Goal: Information Seeking & Learning: Learn about a topic

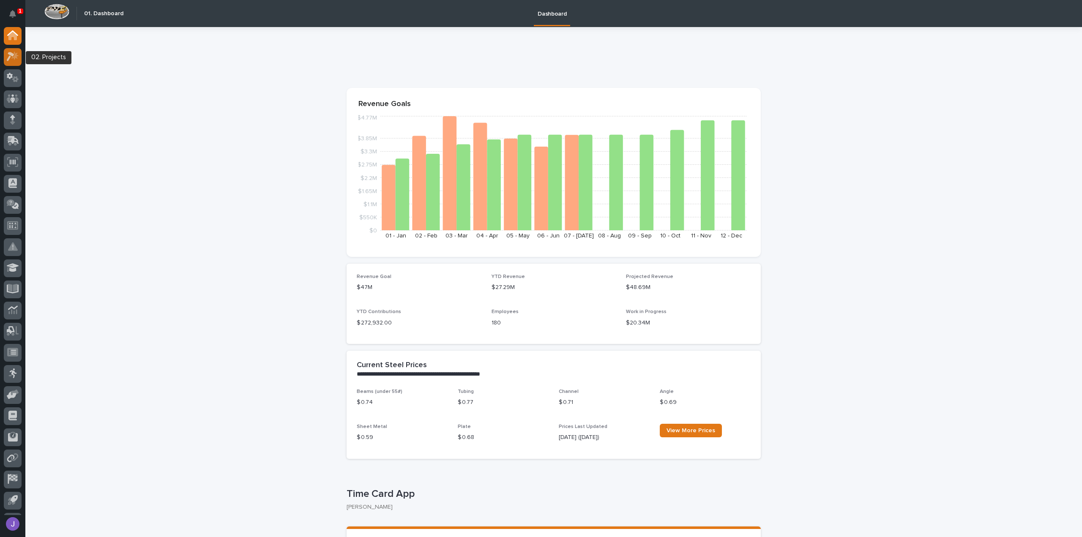
click at [11, 57] on icon at bounding box center [13, 57] width 12 height 10
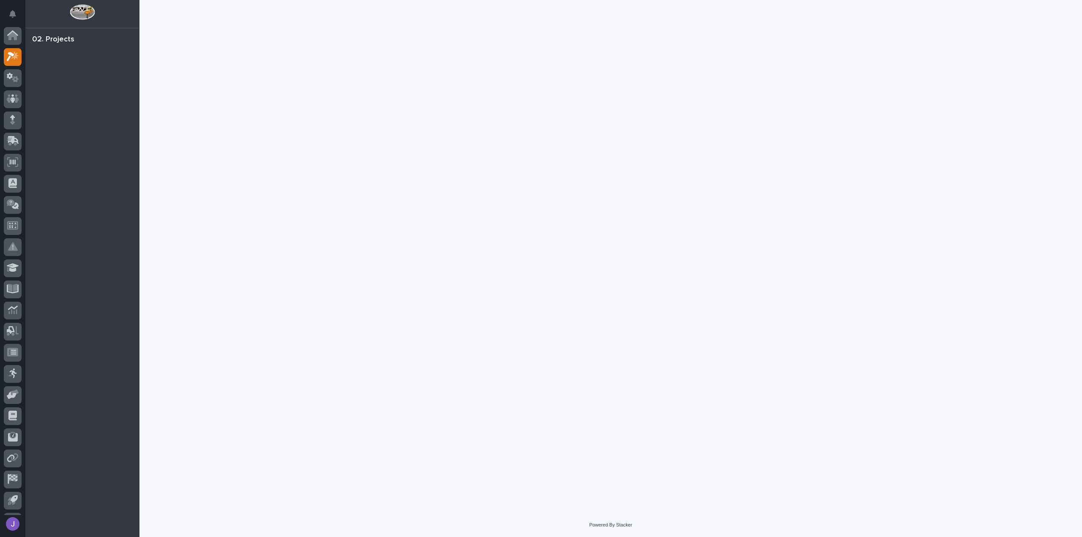
scroll to position [19, 0]
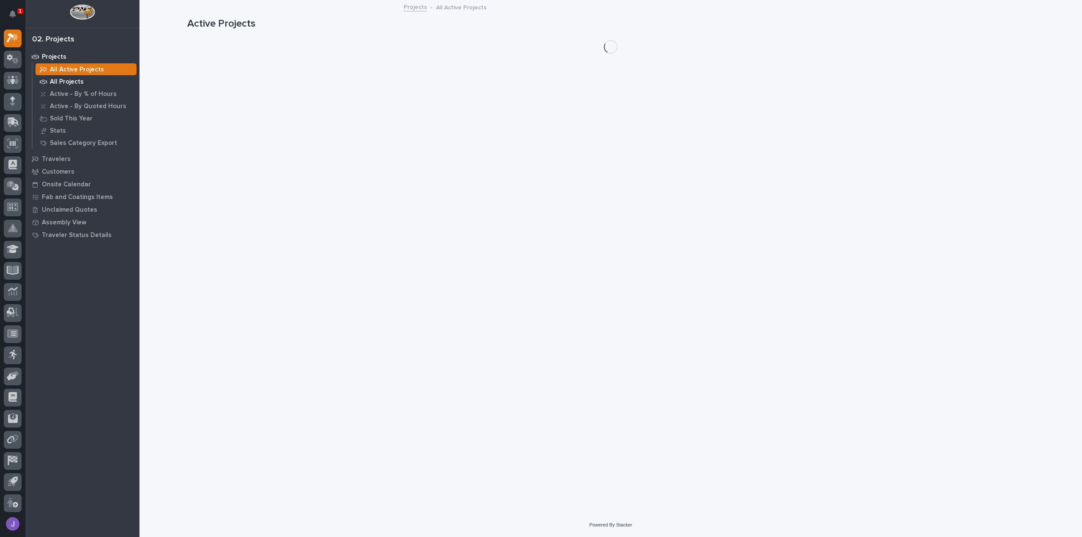
click at [74, 86] on div "All Projects" at bounding box center [86, 82] width 101 height 12
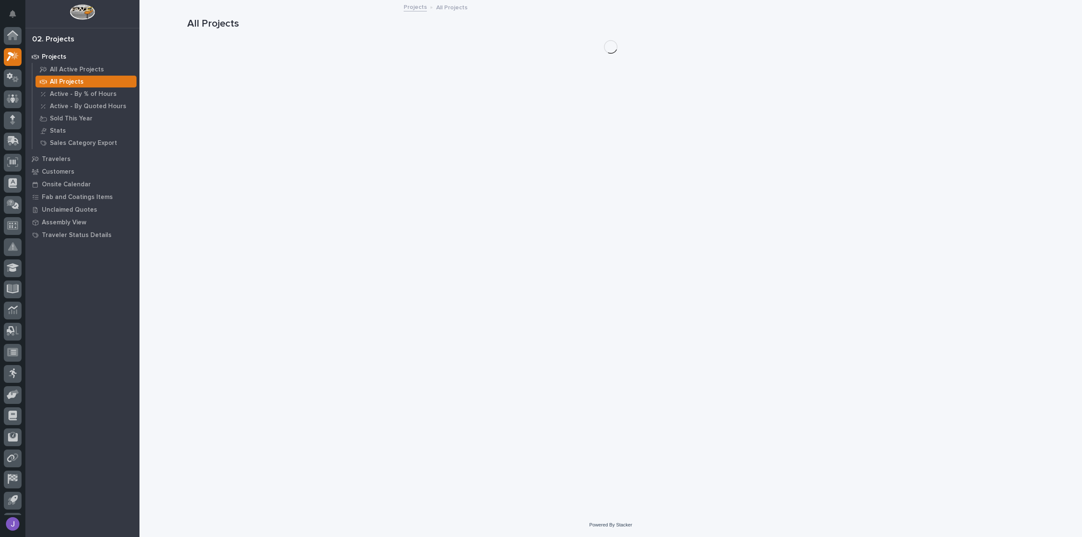
scroll to position [19, 0]
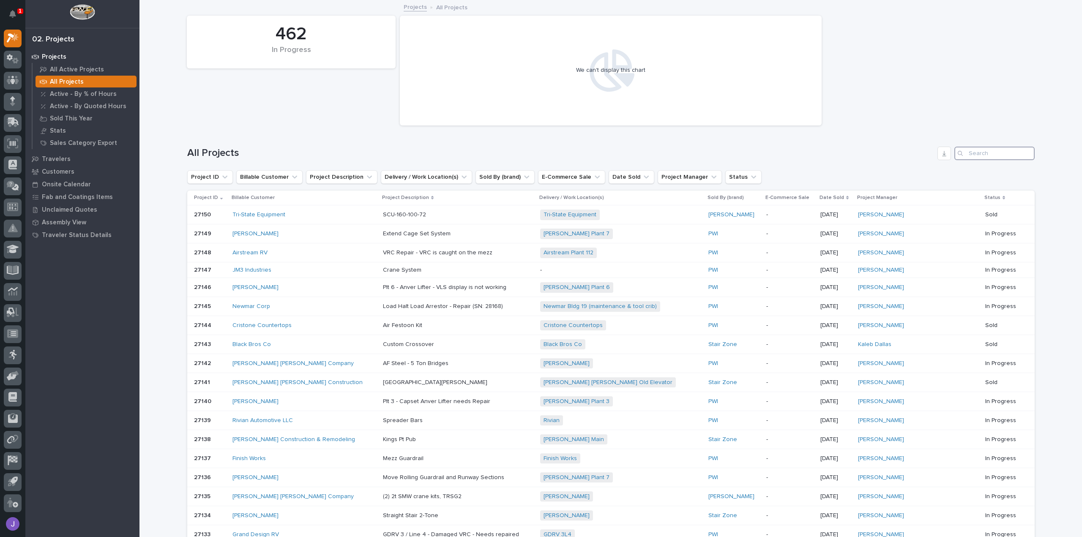
click at [969, 155] on input "Search" at bounding box center [994, 154] width 80 height 14
click at [993, 154] on input "Search" at bounding box center [994, 154] width 80 height 14
type input "26686"
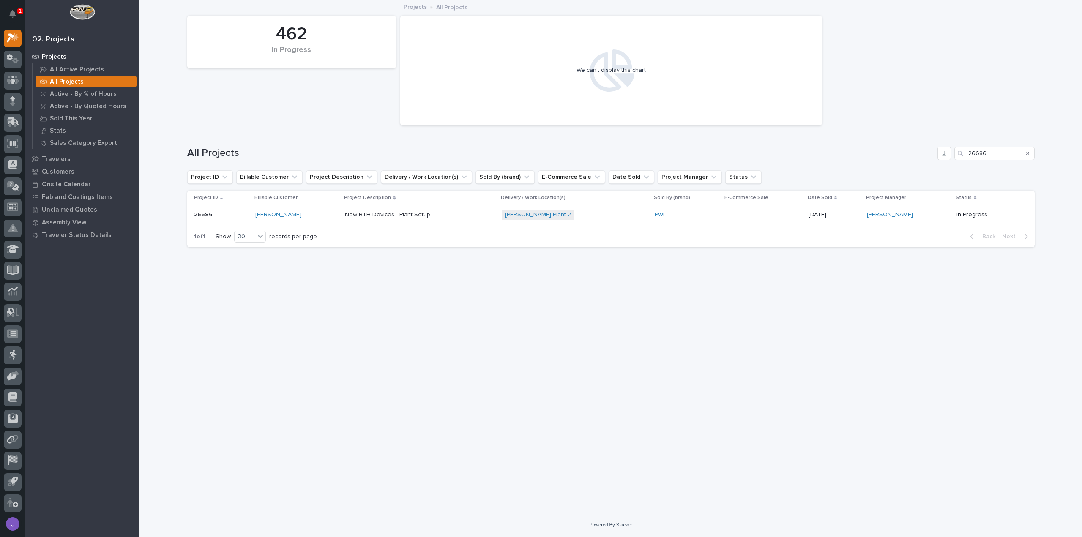
click at [325, 213] on div "[PERSON_NAME]" at bounding box center [296, 214] width 83 height 7
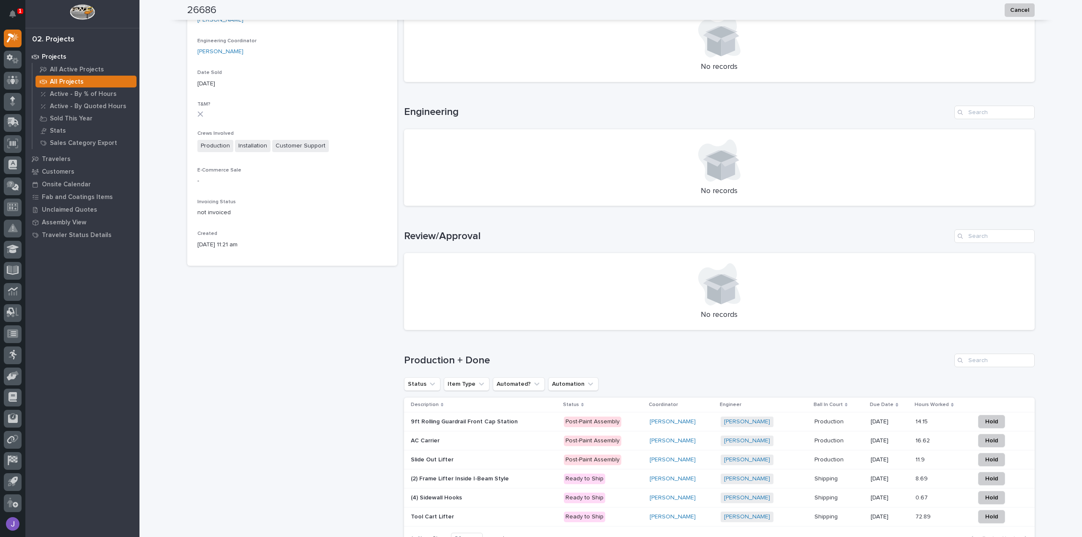
scroll to position [380, 0]
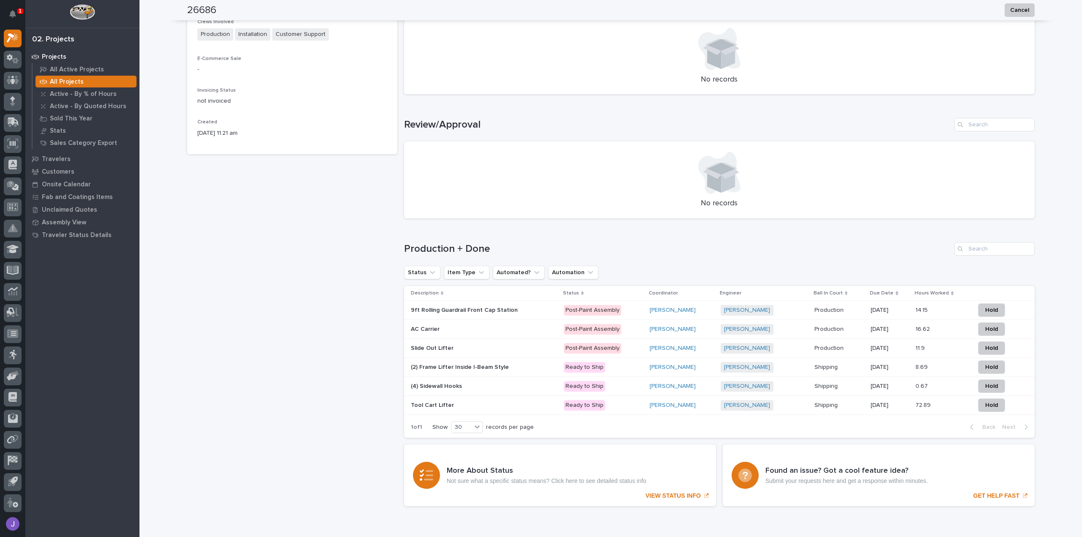
click at [483, 314] on div "9ft Rolling Guardrail Front Cap Station 9ft Rolling Guardrail Front Cap Station" at bounding box center [484, 310] width 146 height 14
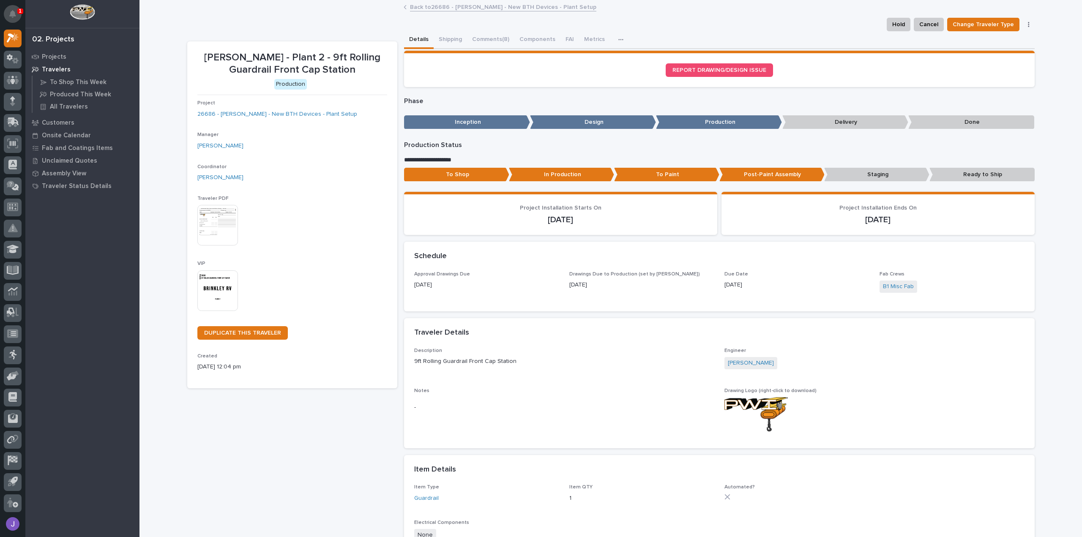
click at [8, 14] on button "Notifications" at bounding box center [13, 14] width 18 height 18
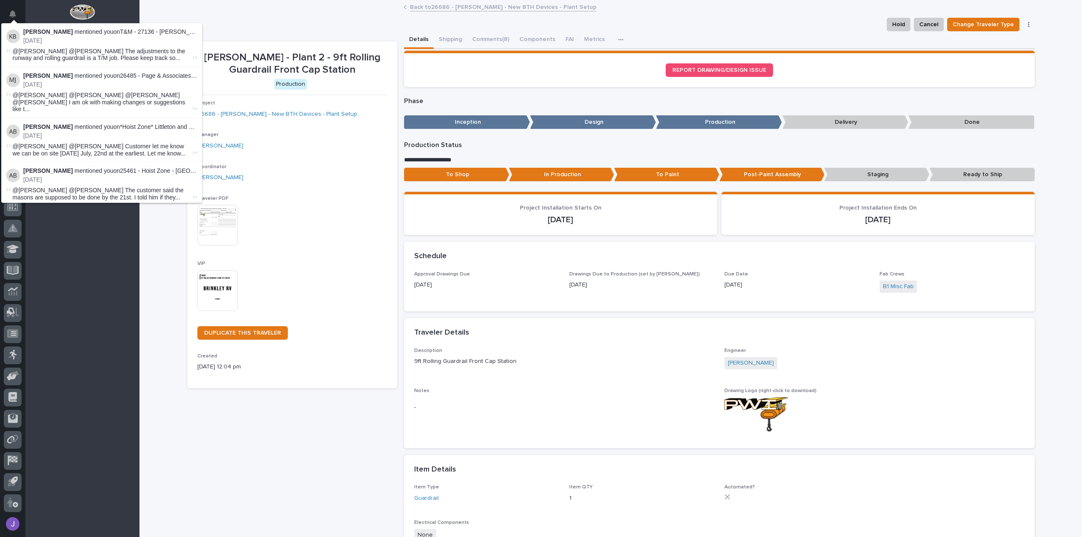
click at [227, 24] on div "Hold Cancel Change Traveler Type Generate VIP" at bounding box center [610, 25] width 847 height 14
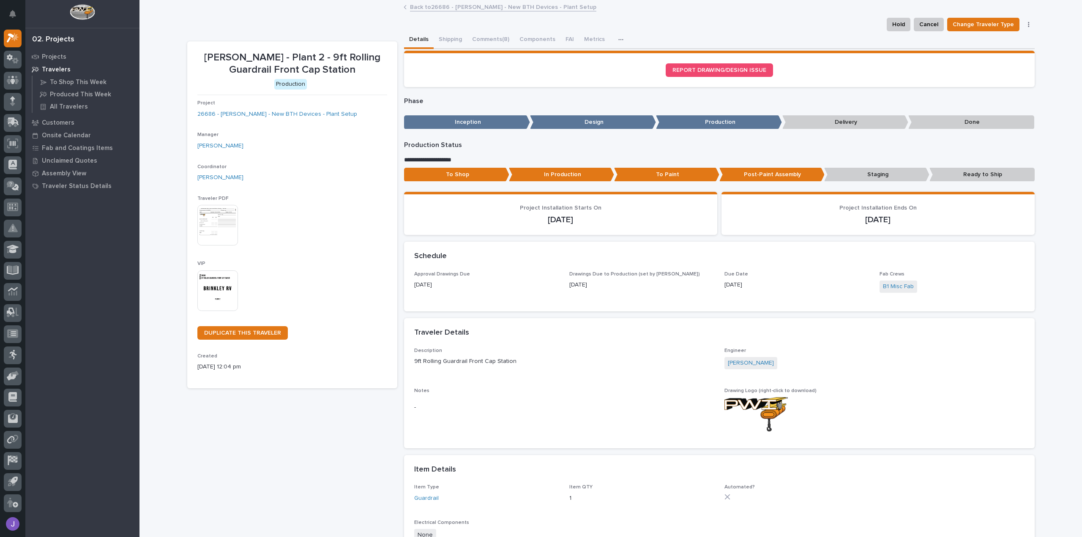
click at [654, 3] on div "Back to 26686 - [PERSON_NAME] - New BTH Devices - Plant Setup" at bounding box center [610, 8] width 423 height 12
click at [55, 69] on p "Travelers" at bounding box center [56, 70] width 29 height 8
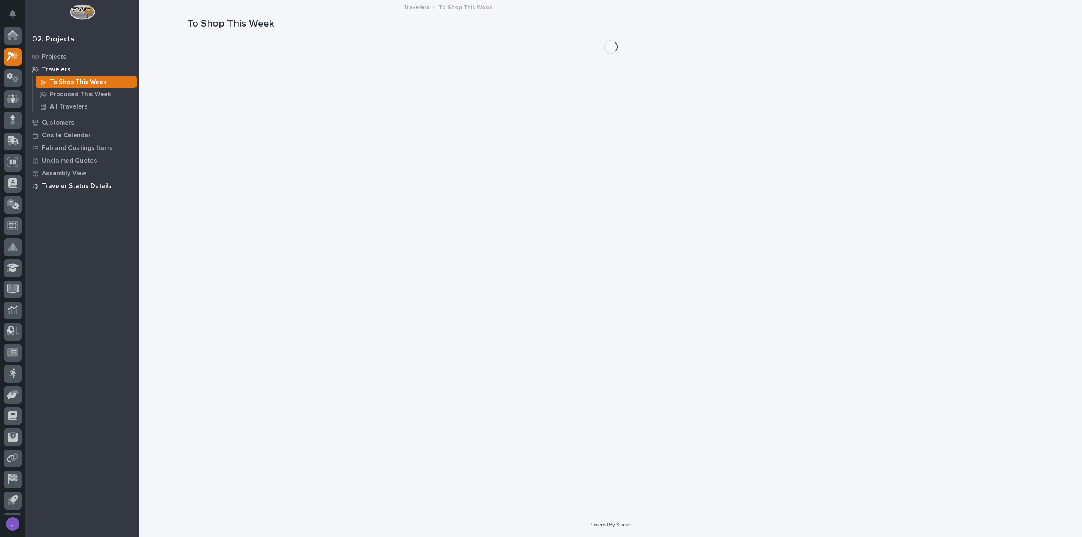
scroll to position [19, 0]
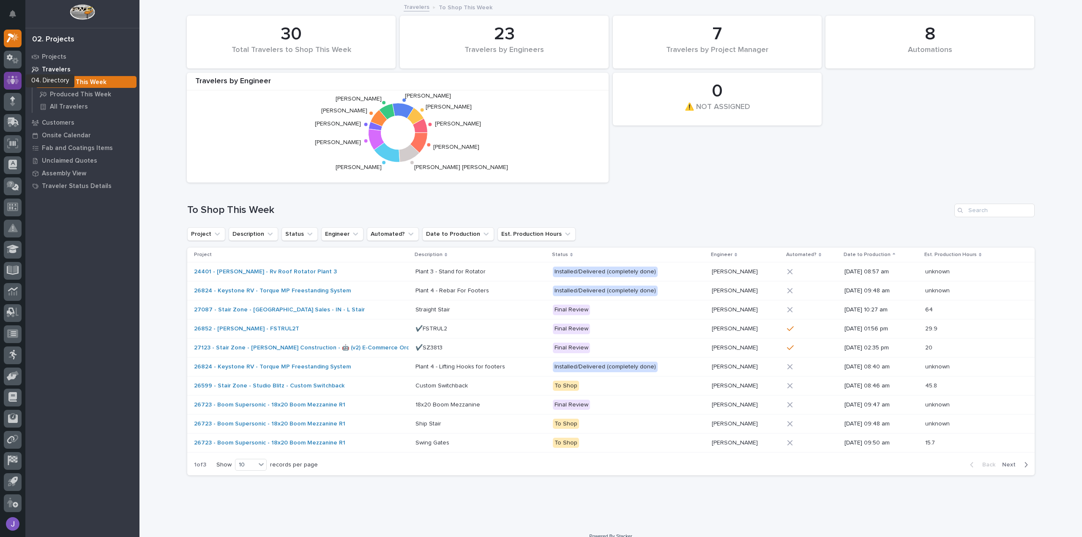
click at [11, 79] on icon at bounding box center [12, 80] width 5 height 8
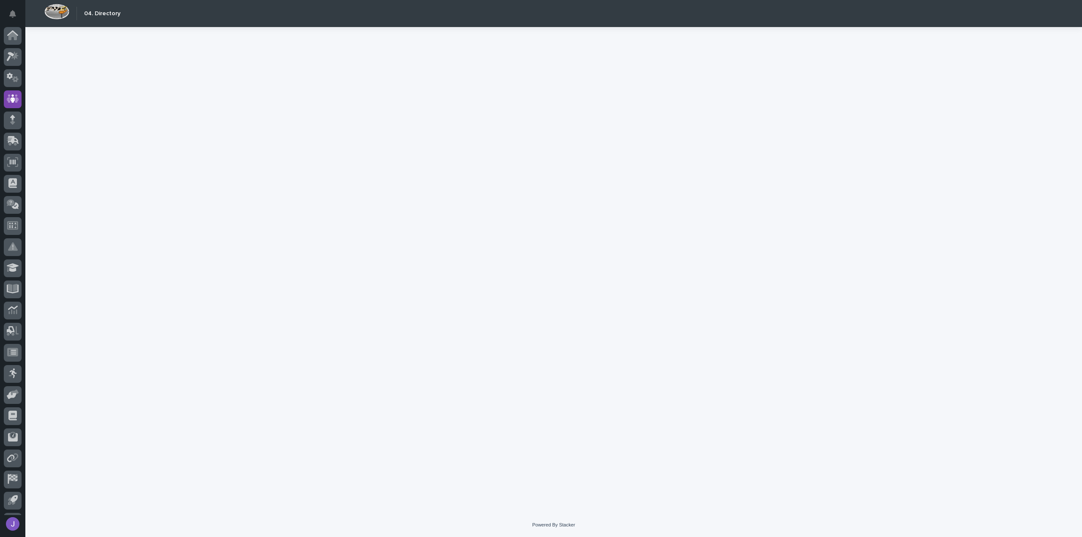
scroll to position [19, 0]
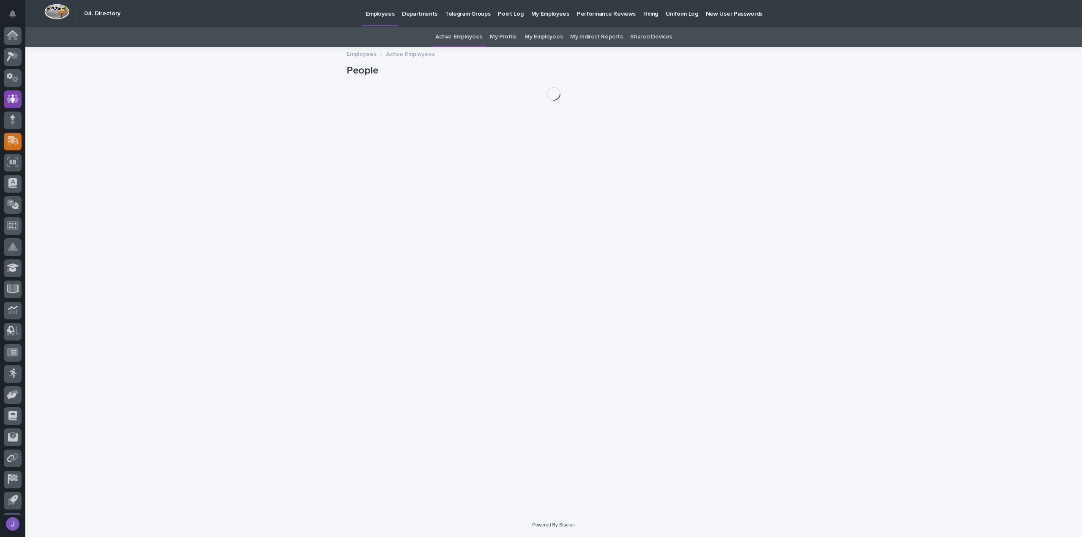
scroll to position [19, 0]
click at [18, 41] on icon at bounding box center [13, 38] width 12 height 10
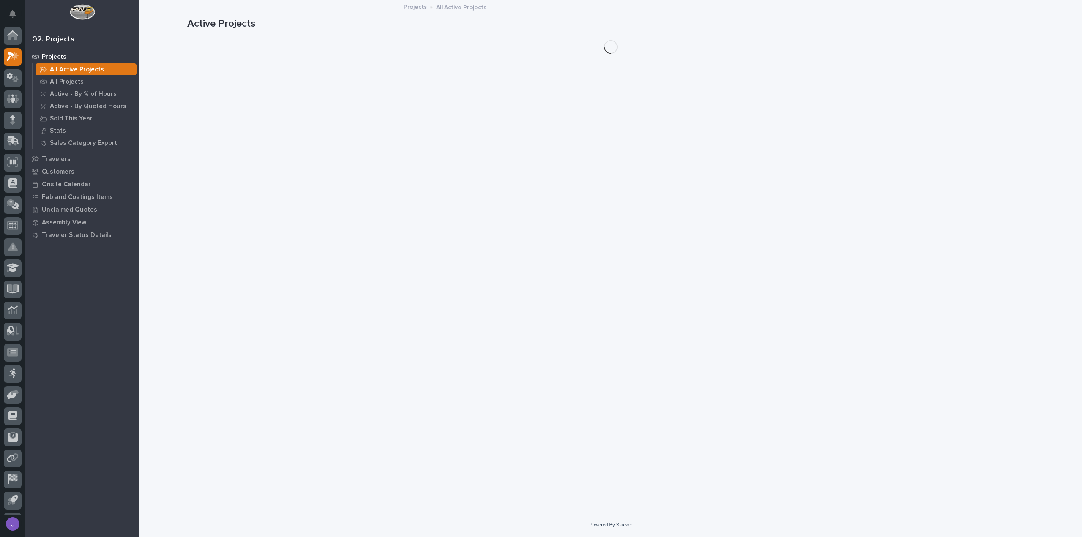
scroll to position [19, 0]
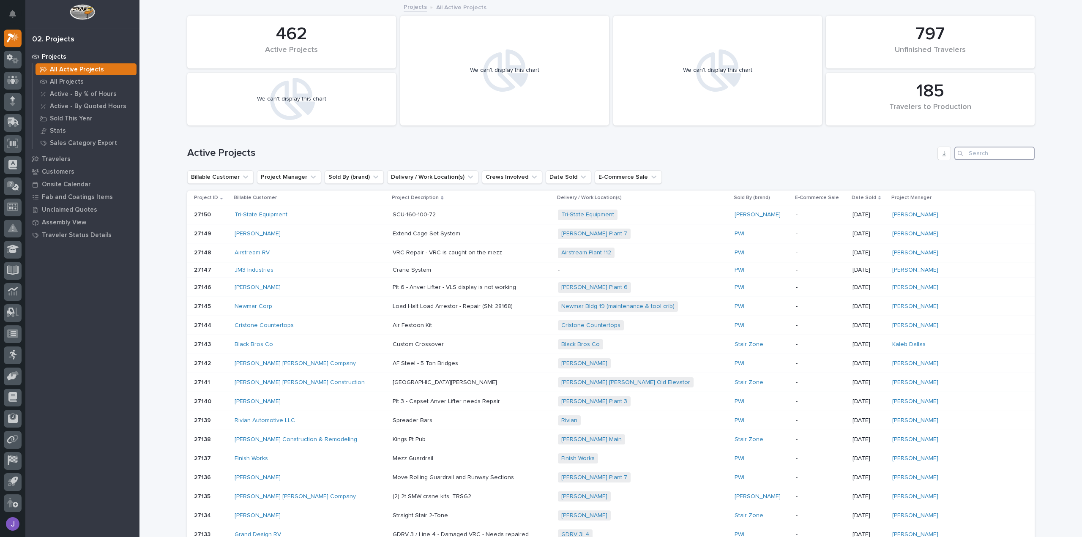
click at [983, 155] on input "Search" at bounding box center [994, 154] width 80 height 14
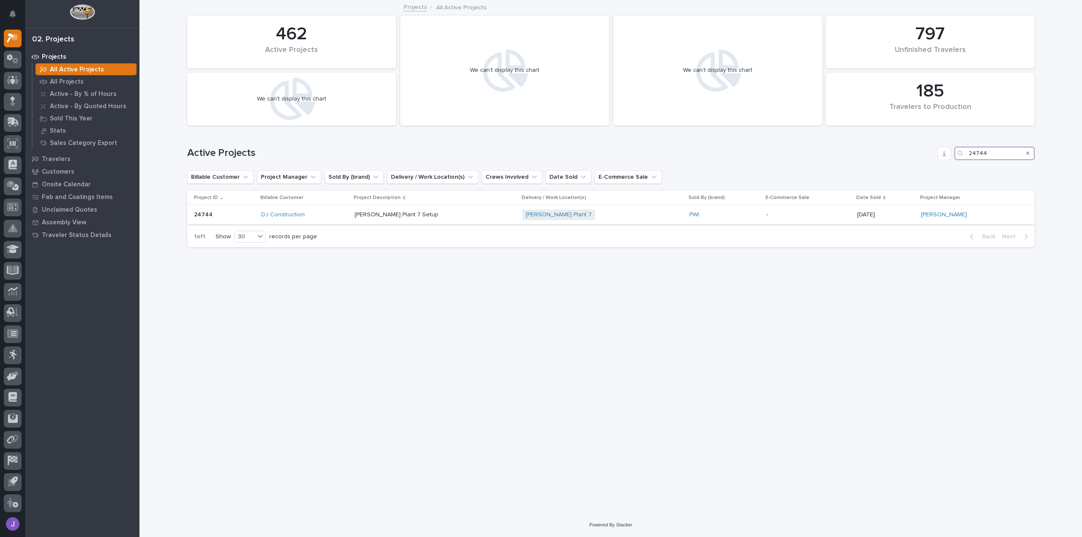
type input "24744"
click at [336, 213] on div "DJ Construction" at bounding box center [304, 214] width 87 height 7
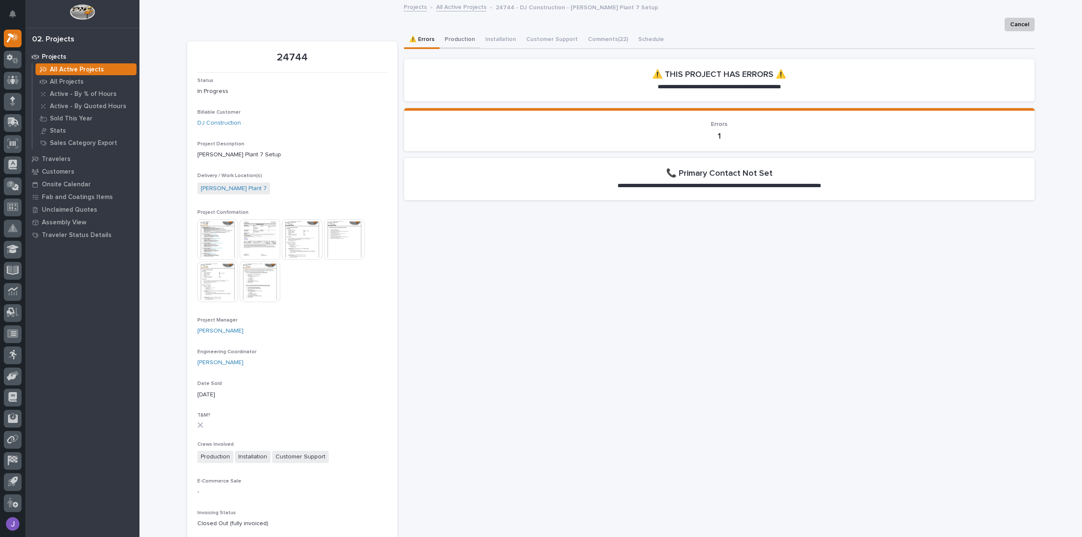
click at [452, 41] on button "Production" at bounding box center [460, 40] width 41 height 18
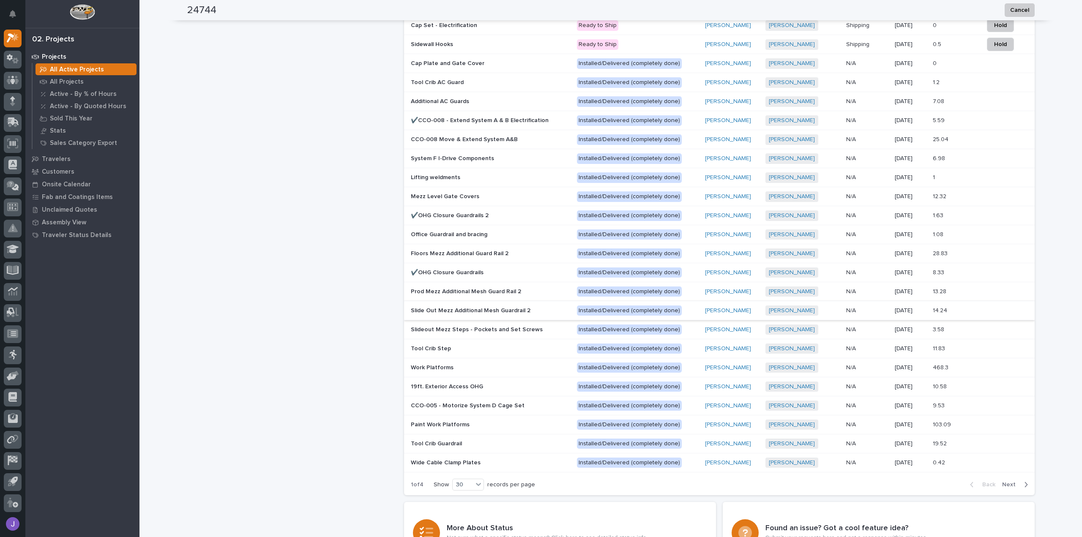
scroll to position [610, 0]
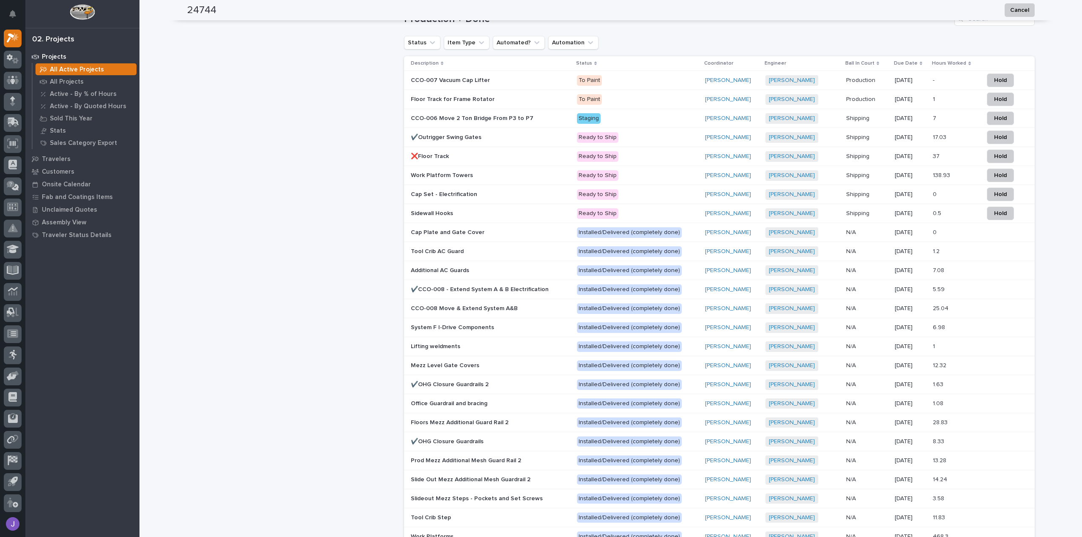
click at [462, 102] on p "Floor Track for Frame Rotator" at bounding box center [453, 98] width 85 height 9
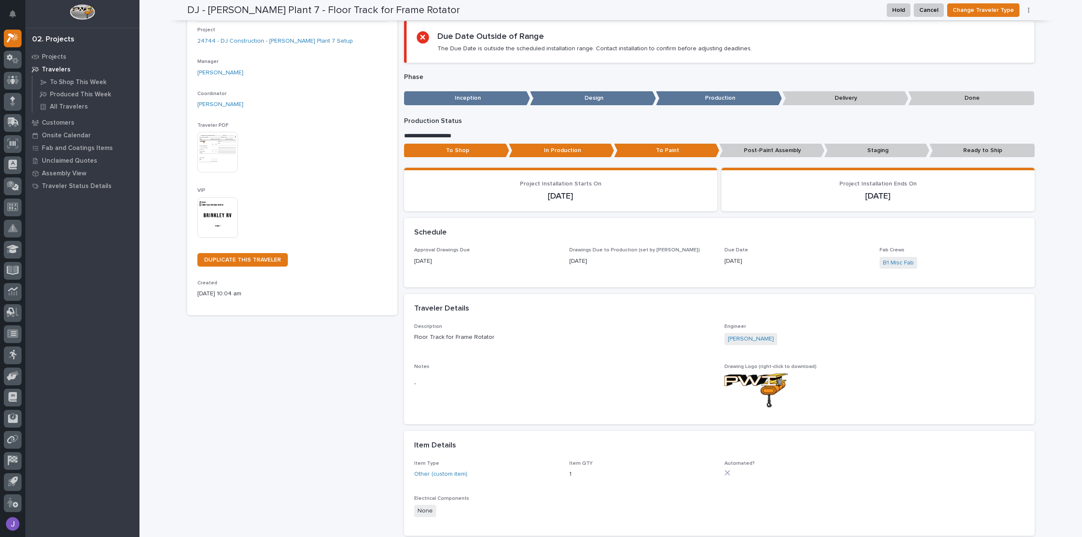
scroll to position [31, 0]
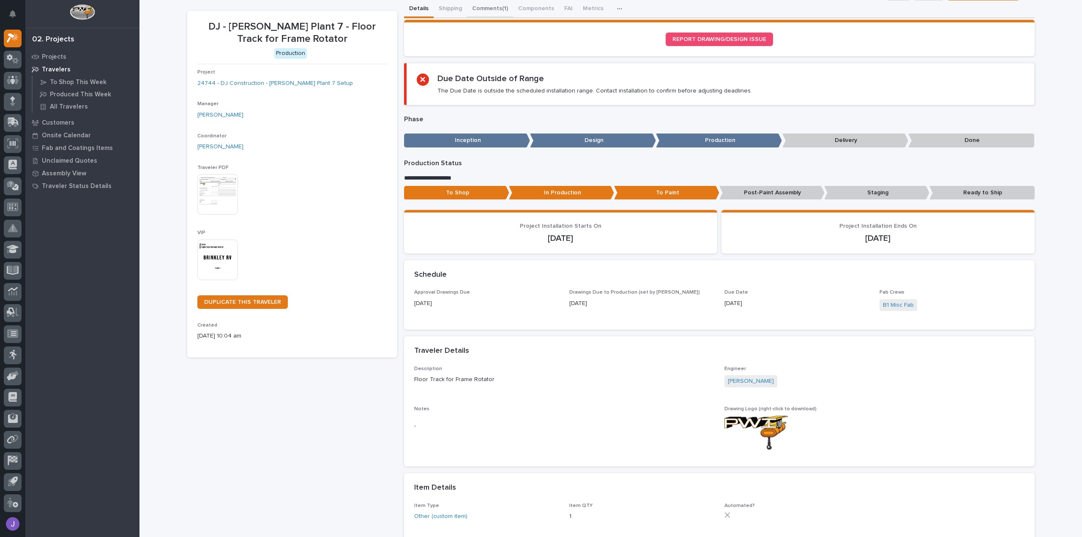
click at [489, 11] on div "My Settings Log Out 02. Projects Projects Travelers To Shop This Week Produced …" at bounding box center [610, 401] width 942 height 864
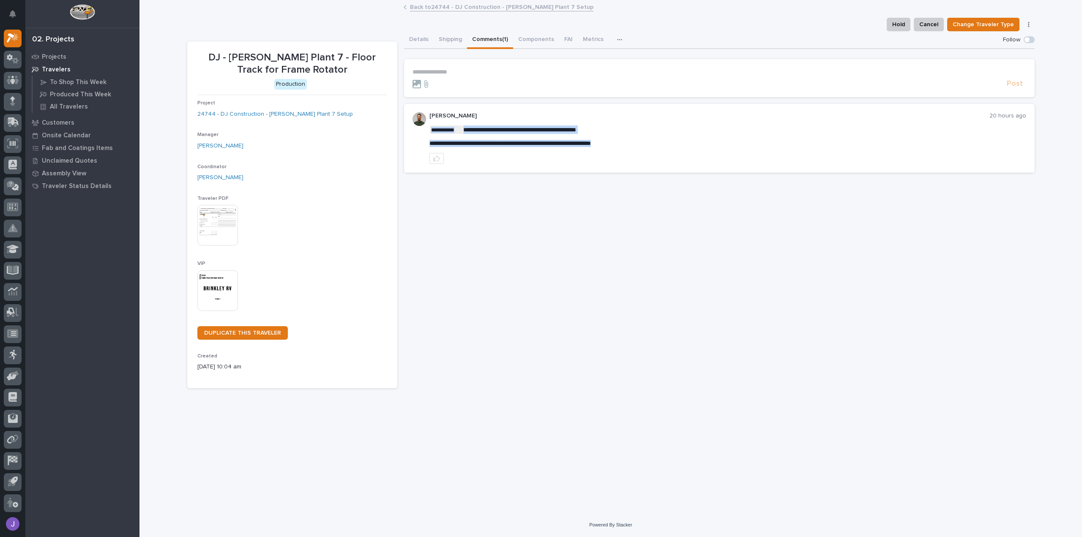
drag, startPoint x: 430, startPoint y: 142, endPoint x: 625, endPoint y: 147, distance: 195.8
click at [625, 147] on div "**********" at bounding box center [727, 138] width 597 height 52
click at [425, 39] on button "Details" at bounding box center [419, 40] width 30 height 18
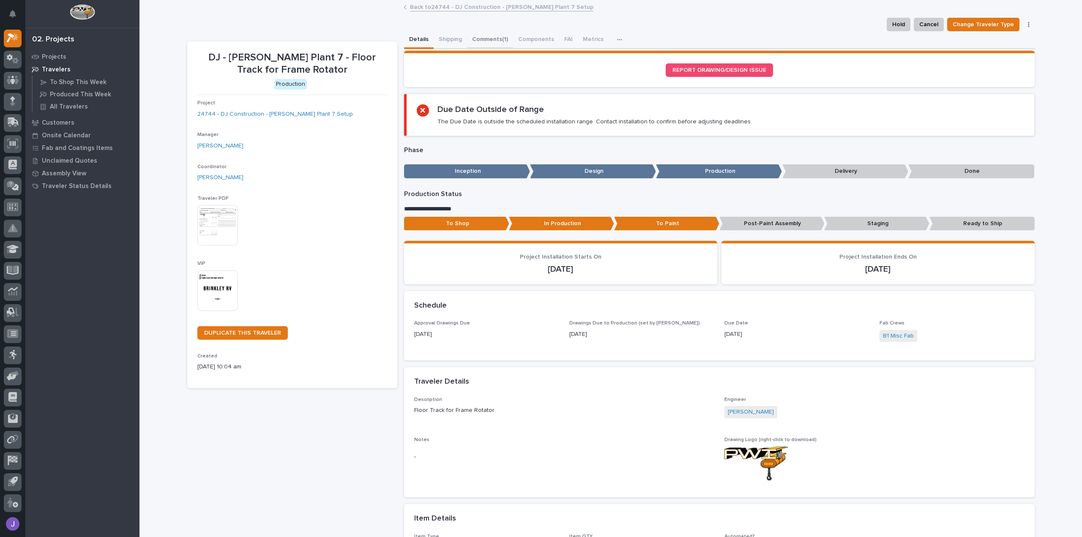
drag, startPoint x: 483, startPoint y: 38, endPoint x: 434, endPoint y: 40, distance: 49.9
click at [483, 38] on button "Comments (1)" at bounding box center [490, 40] width 46 height 18
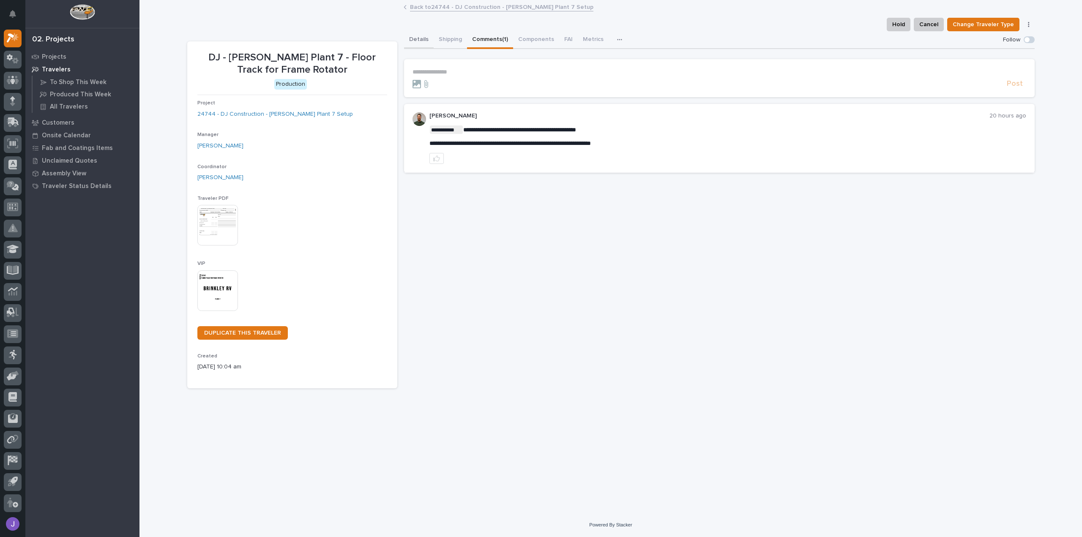
click at [421, 42] on button "Details" at bounding box center [419, 40] width 30 height 18
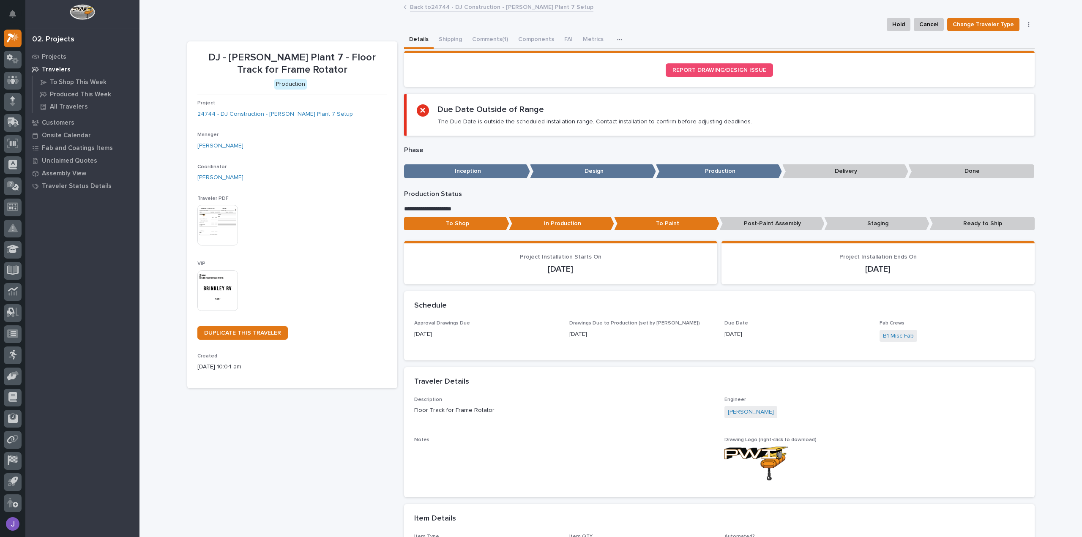
click at [382, 28] on div "Hold Cancel Change Traveler Type Generate VIP" at bounding box center [610, 25] width 847 height 14
